Goal: Find specific fact: Find specific fact

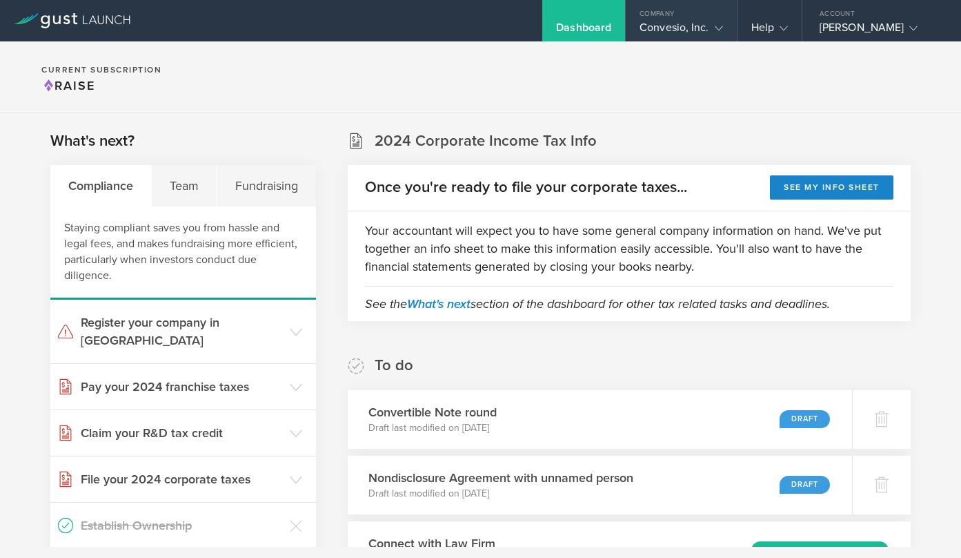
click at [715, 27] on icon at bounding box center [719, 28] width 8 height 8
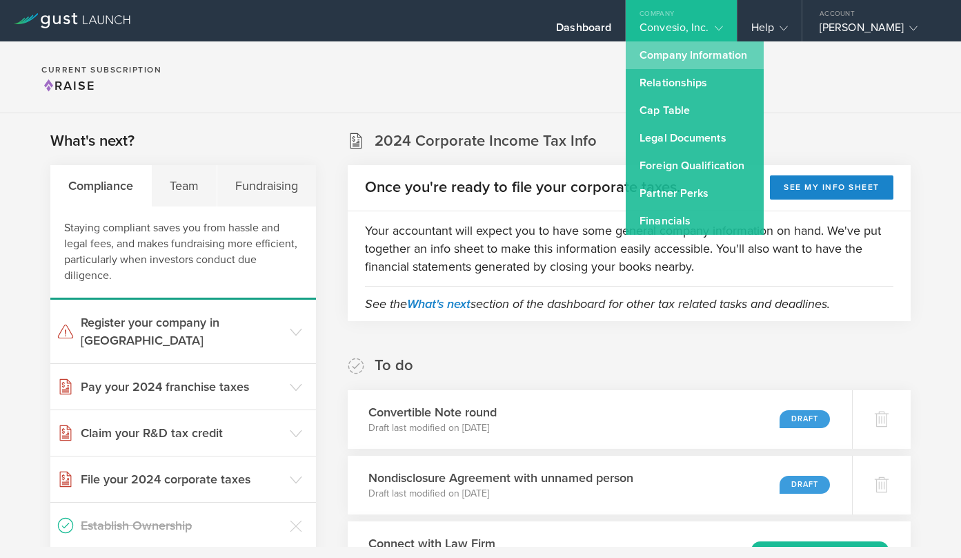
click at [687, 57] on link "Company Information" at bounding box center [695, 55] width 138 height 28
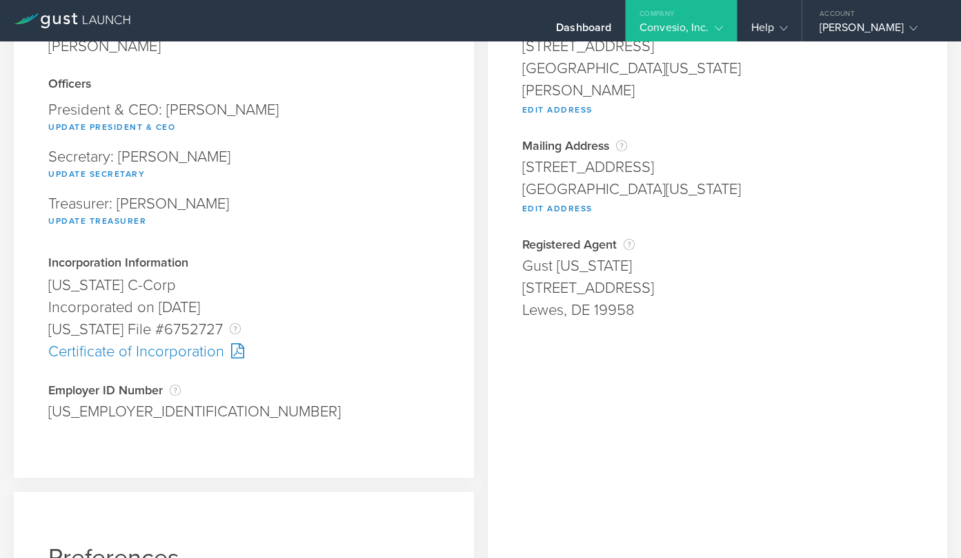
scroll to position [149, 0]
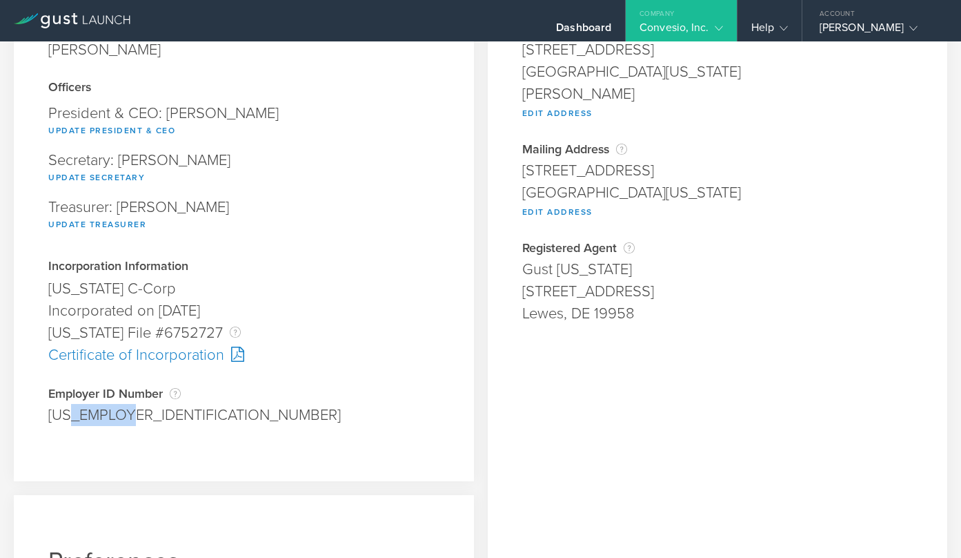
drag, startPoint x: 128, startPoint y: 409, endPoint x: 72, endPoint y: 411, distance: 55.2
click at [72, 411] on div "[US_EMPLOYER_IDENTIFICATION_NUMBER]" at bounding box center [243, 415] width 391 height 22
copy div "4404175"
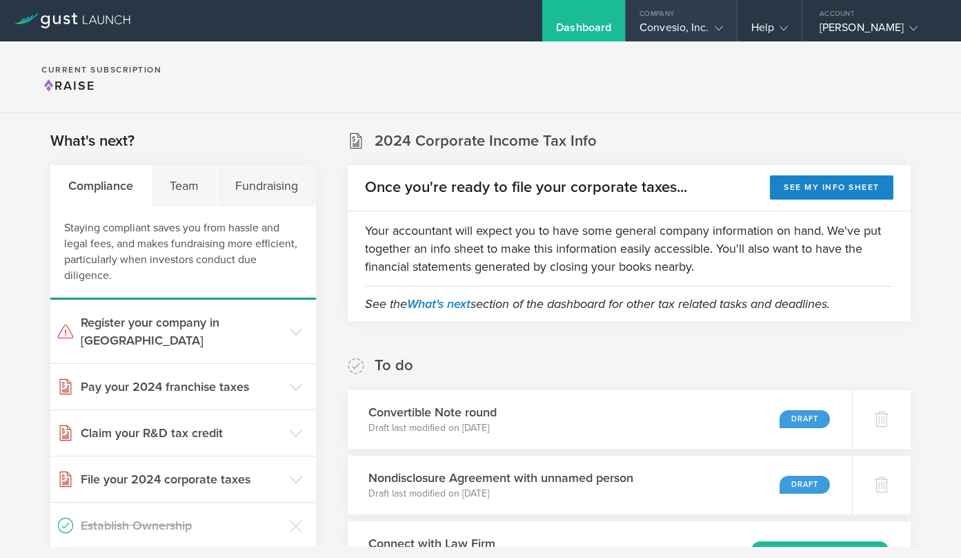
click at [709, 23] on gust-icon at bounding box center [716, 28] width 14 height 14
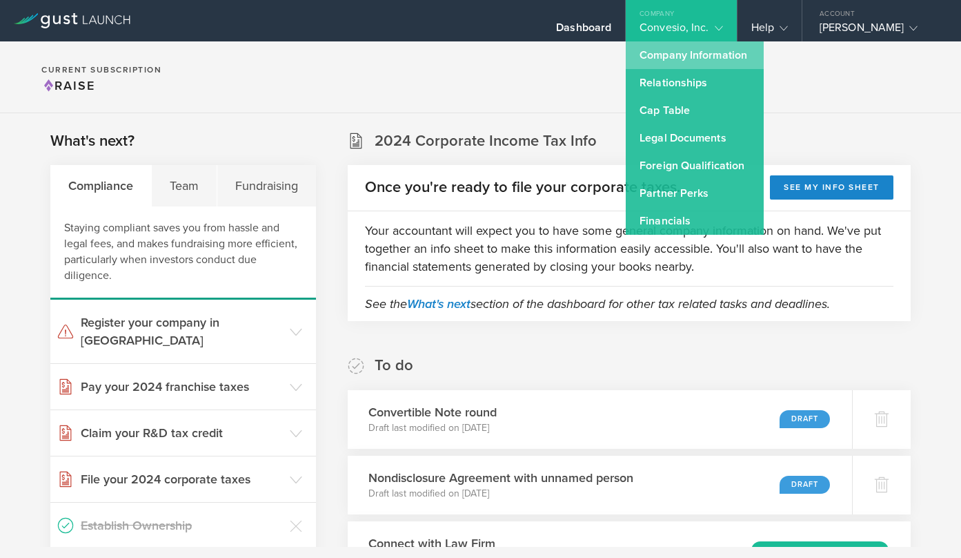
click at [686, 55] on link "Company Information" at bounding box center [695, 55] width 138 height 28
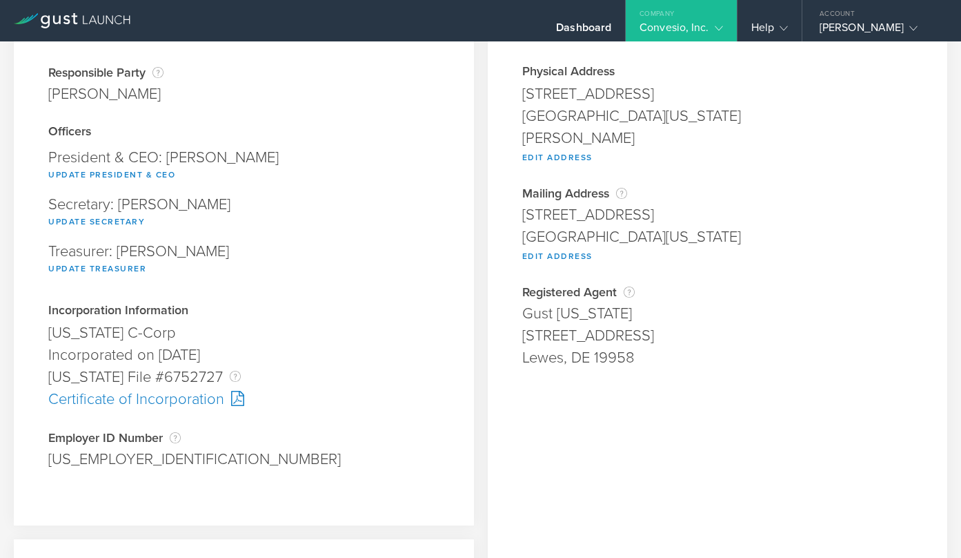
scroll to position [102, 0]
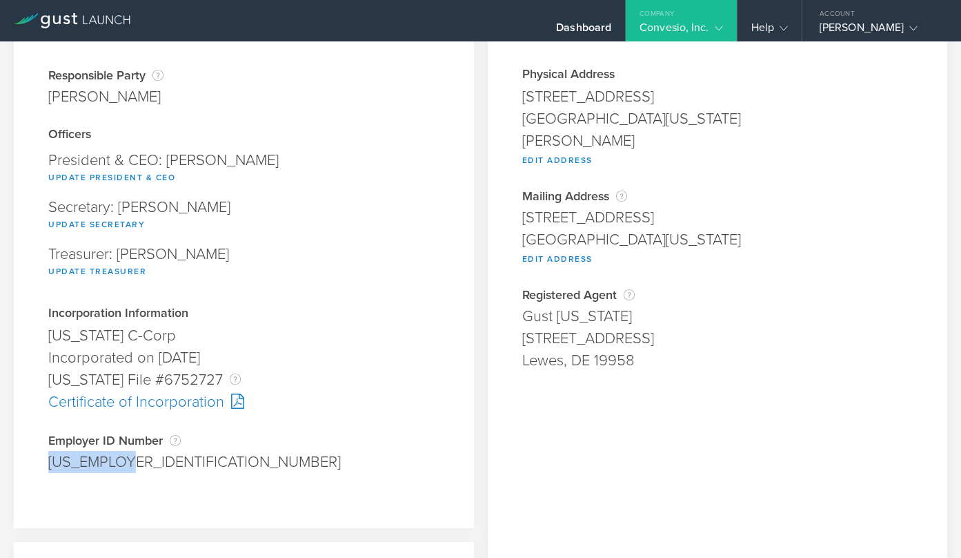
drag, startPoint x: 133, startPoint y: 458, endPoint x: 32, endPoint y: 459, distance: 101.5
click at [32, 459] on div "Company Information Responsible Party The name of the party responsible for fil…" at bounding box center [244, 240] width 460 height 575
copy div "[US_EMPLOYER_IDENTIFICATION_NUMBER]"
drag, startPoint x: 46, startPoint y: 333, endPoint x: 195, endPoint y: 330, distance: 149.8
click at [195, 330] on div "Company Information Responsible Party The name of the party responsible for fil…" at bounding box center [244, 240] width 460 height 575
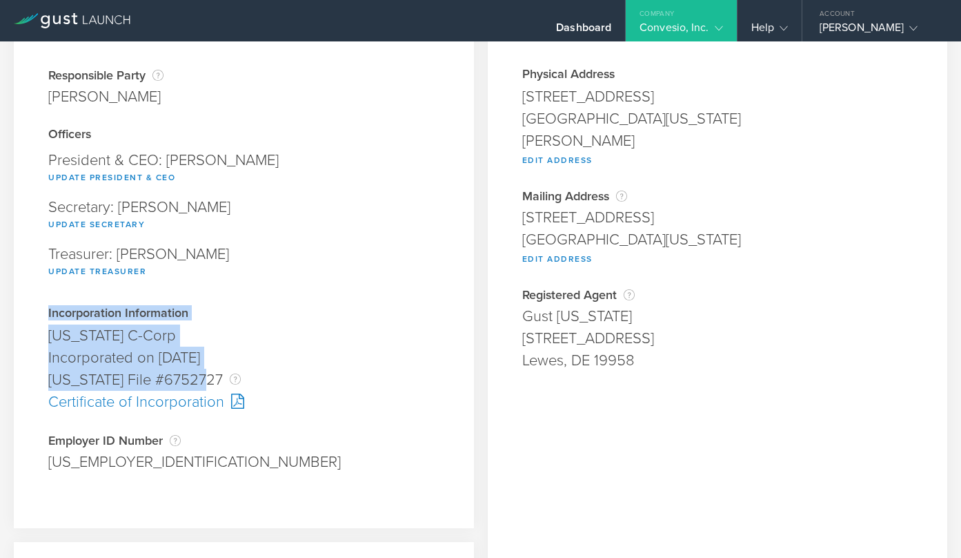
drag, startPoint x: 42, startPoint y: 308, endPoint x: 206, endPoint y: 375, distance: 176.5
click at [206, 375] on div "Company Information Responsible Party The name of the party responsible for fil…" at bounding box center [244, 240] width 460 height 575
copy div "Incorporation Information [US_STATE] C-Corp Founder submitted on [DATE] Rejecte…"
